Goal: Task Accomplishment & Management: Use online tool/utility

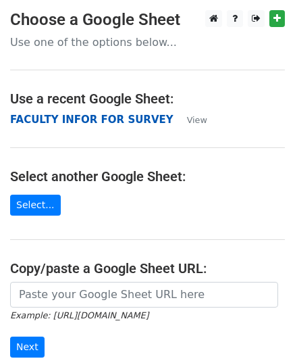
click at [70, 118] on strong "FACULTY INFOR FOR SURVEY" at bounding box center [91, 119] width 163 height 12
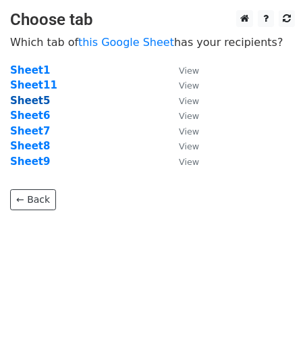
click at [34, 101] on strong "Sheet5" at bounding box center [30, 101] width 40 height 12
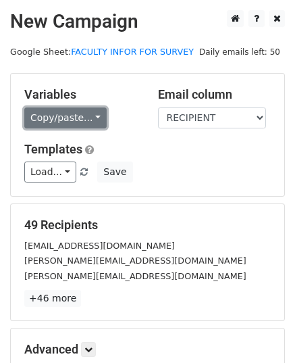
click at [94, 115] on link "Copy/paste..." at bounding box center [65, 117] width 82 height 21
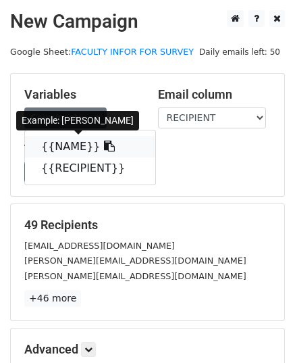
click at [74, 151] on link "{{NAME}}" at bounding box center [90, 147] width 130 height 22
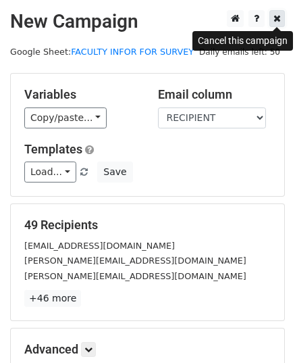
click at [274, 26] on link at bounding box center [277, 18] width 16 height 17
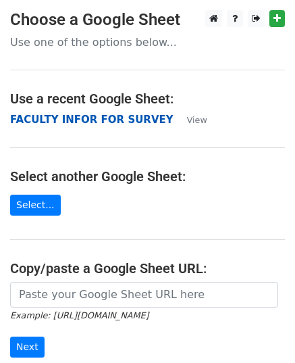
click at [107, 122] on strong "FACULTY INFOR FOR SURVEY" at bounding box center [91, 119] width 163 height 12
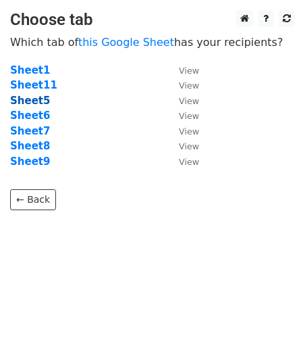
click at [38, 98] on strong "Sheet5" at bounding box center [30, 101] width 40 height 12
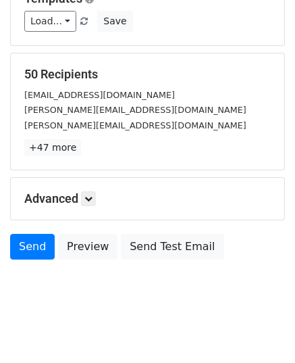
scroll to position [155, 0]
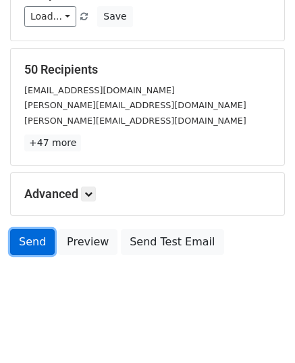
click at [34, 236] on link "Send" at bounding box center [32, 242] width 45 height 26
